Goal: Find specific page/section: Find specific page/section

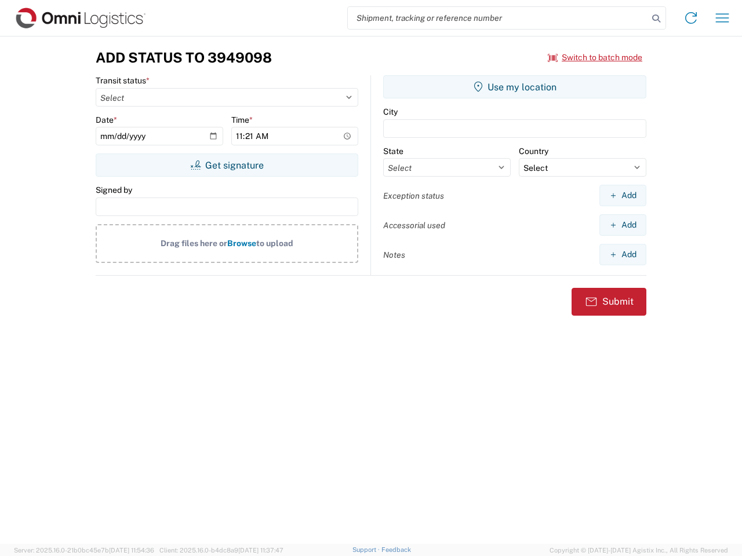
click at [498, 18] on input "search" at bounding box center [498, 18] width 300 height 22
click at [656, 19] on icon at bounding box center [656, 18] width 16 height 16
click at [691, 18] on icon at bounding box center [691, 18] width 19 height 19
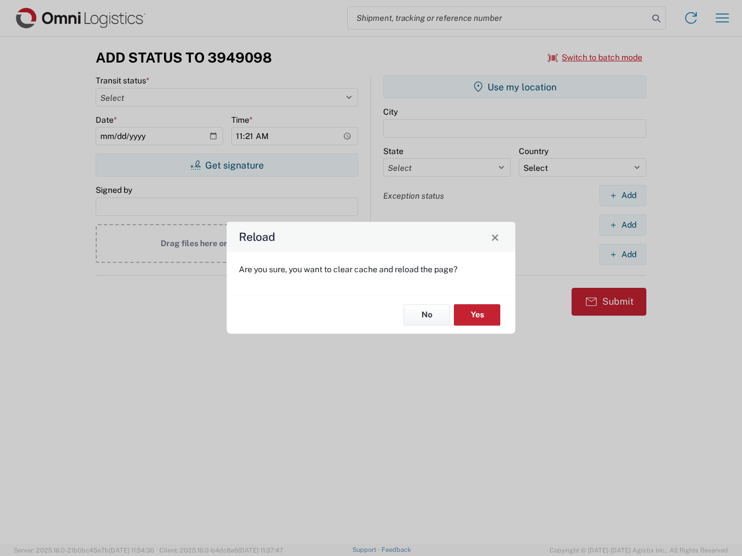
click at [722, 18] on div "Reload Are you sure, you want to clear cache and reload the page? No Yes" at bounding box center [371, 278] width 742 height 556
click at [595, 57] on div "Reload Are you sure, you want to clear cache and reload the page? No Yes" at bounding box center [371, 278] width 742 height 556
click at [227, 165] on div "Reload Are you sure, you want to clear cache and reload the page? No Yes" at bounding box center [371, 278] width 742 height 556
click at [515, 87] on div "Reload Are you sure, you want to clear cache and reload the page? No Yes" at bounding box center [371, 278] width 742 height 556
click at [623, 195] on div "Reload Are you sure, you want to clear cache and reload the page? No Yes" at bounding box center [371, 278] width 742 height 556
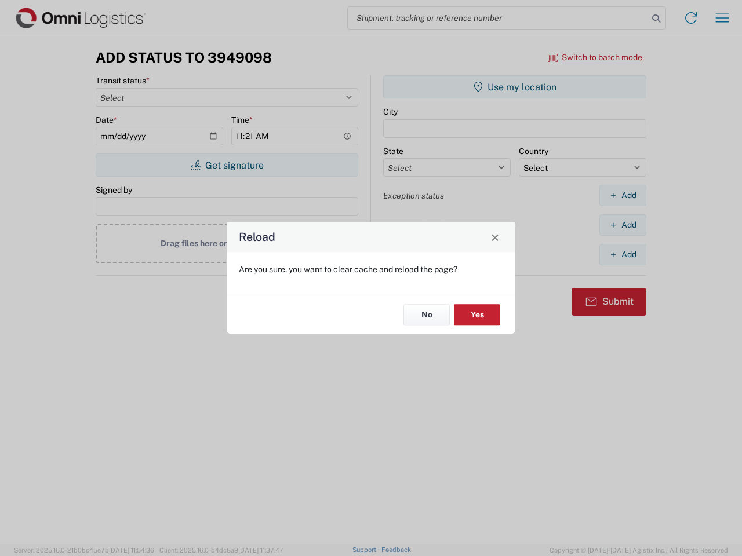
click at [623, 225] on div "Reload Are you sure, you want to clear cache and reload the page? No Yes" at bounding box center [371, 278] width 742 height 556
click at [623, 254] on div "Reload Are you sure, you want to clear cache and reload the page? No Yes" at bounding box center [371, 278] width 742 height 556
